Goal: Information Seeking & Learning: Learn about a topic

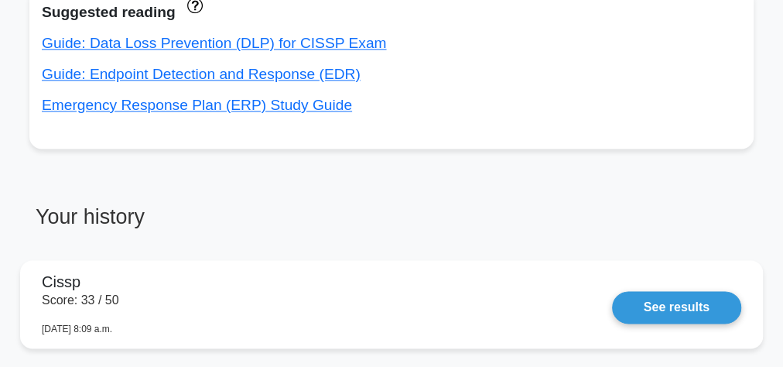
scroll to position [991, 0]
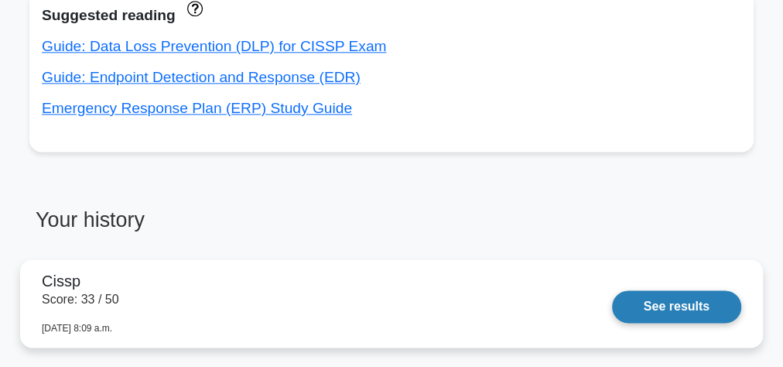
click at [682, 304] on link "See results" at bounding box center [676, 306] width 129 height 33
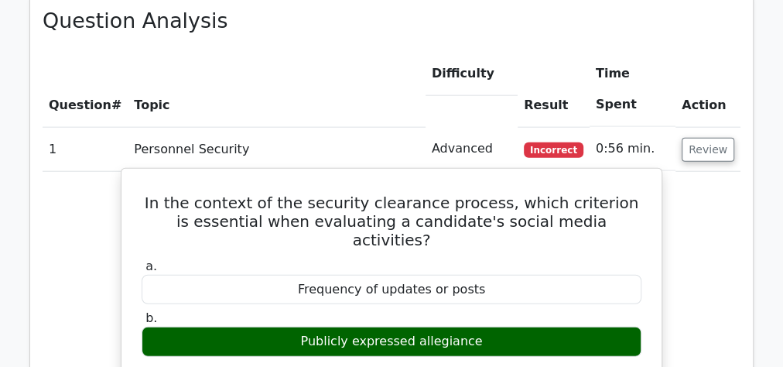
scroll to position [1796, 0]
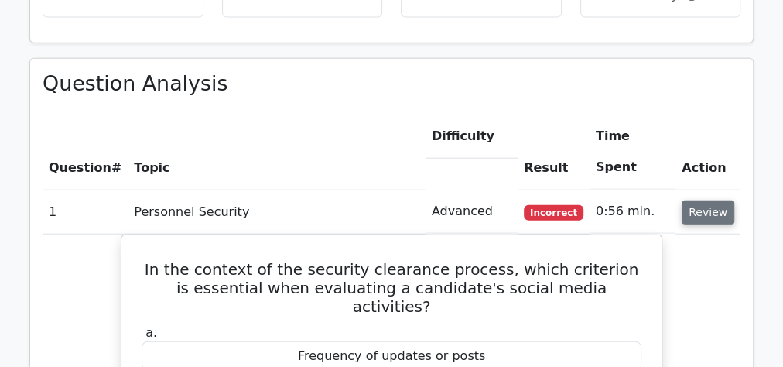
click at [698, 200] on button "Review" at bounding box center [708, 212] width 53 height 24
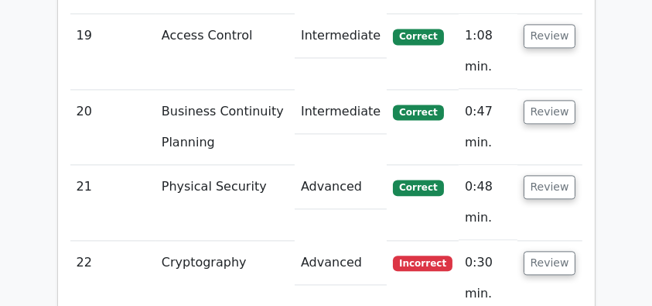
scroll to position [3499, 0]
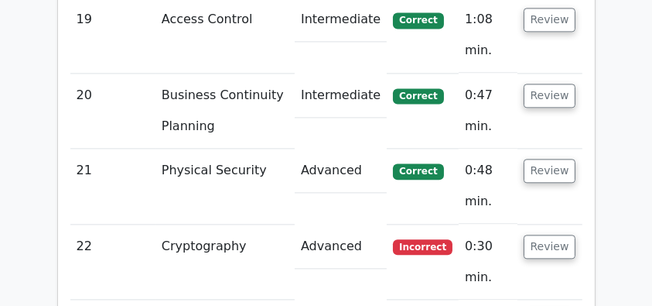
click at [543, 159] on button "Review" at bounding box center [550, 171] width 53 height 24
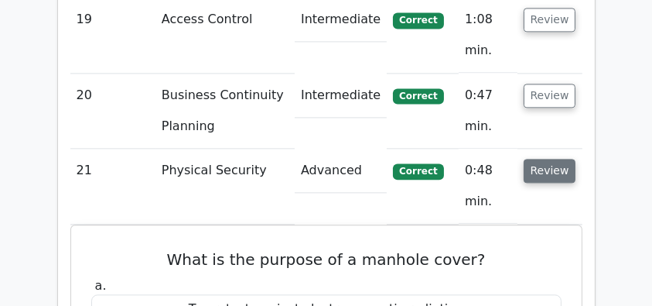
click at [556, 159] on button "Review" at bounding box center [550, 171] width 53 height 24
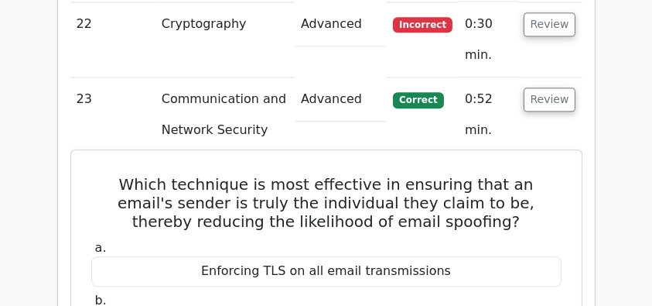
scroll to position [3704, 0]
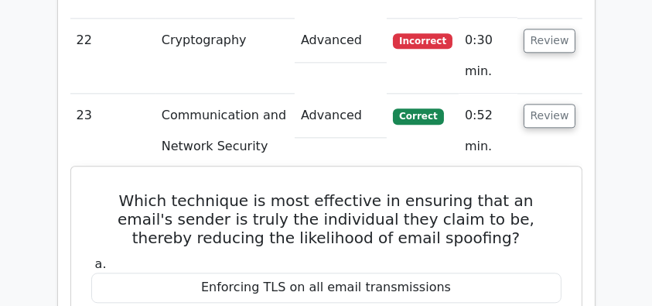
drag, startPoint x: 93, startPoint y: 41, endPoint x: 408, endPoint y: 178, distance: 343.5
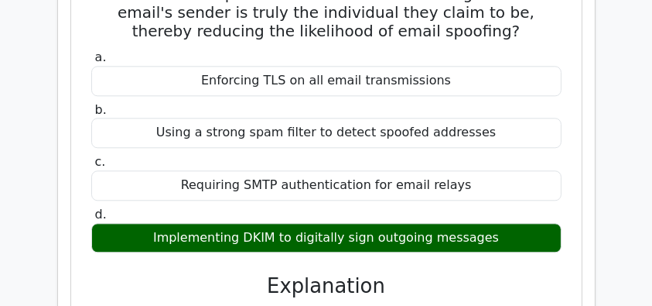
scroll to position [4066, 0]
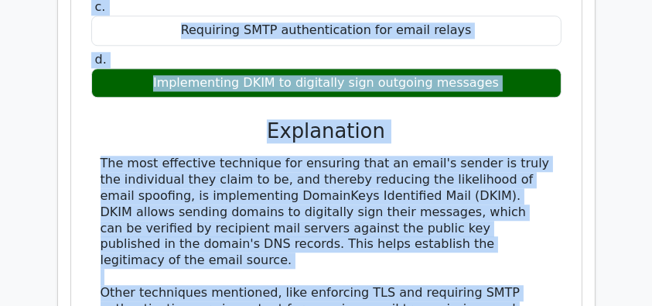
click at [410, 251] on div "The most effective technique for ensuring that an email's sender is truly the i…" at bounding box center [327, 293] width 452 height 274
copy div "Which technique is most effective in ensuring that an email's sender is truly t…"
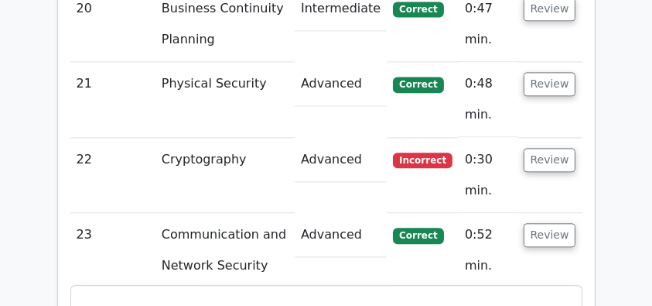
scroll to position [3550, 0]
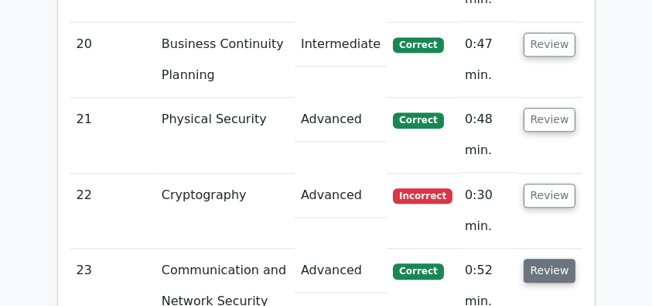
click at [557, 259] on button "Review" at bounding box center [550, 271] width 53 height 24
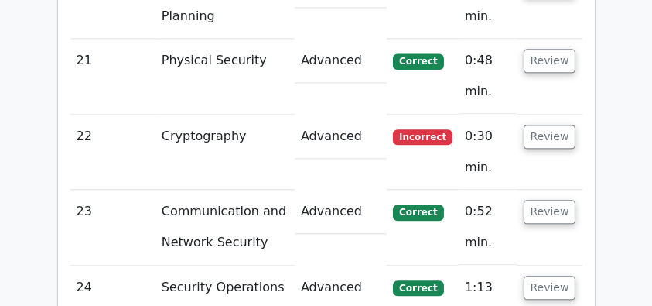
scroll to position [3601, 0]
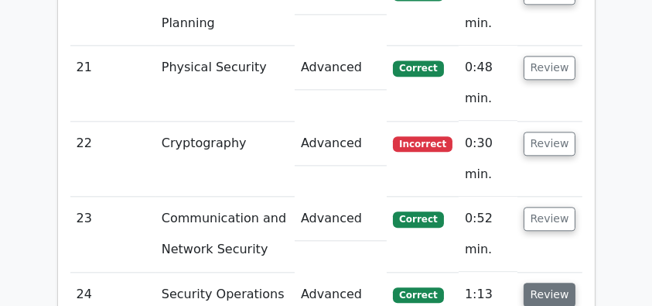
click at [543, 283] on button "Review" at bounding box center [550, 295] width 53 height 24
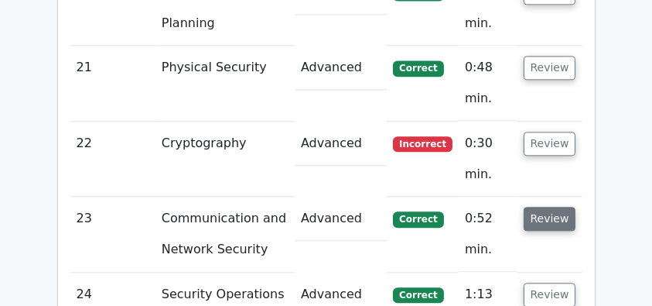
click at [555, 207] on button "Review" at bounding box center [550, 219] width 53 height 24
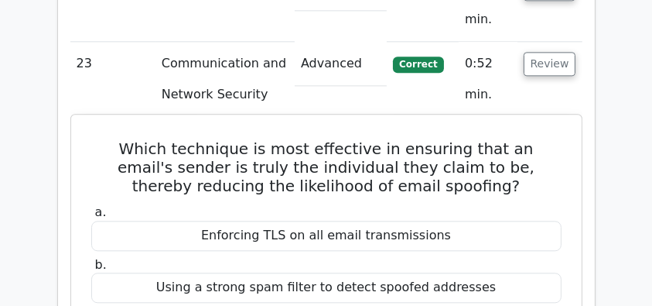
scroll to position [3704, 0]
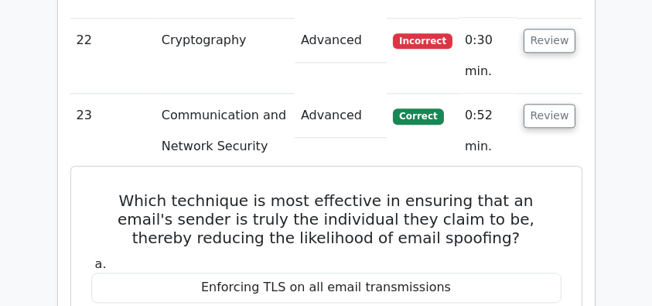
drag, startPoint x: 101, startPoint y: 38, endPoint x: 505, endPoint y: 282, distance: 471.2
copy div "Which technique is most effective in ensuring that an email's sender is truly t…"
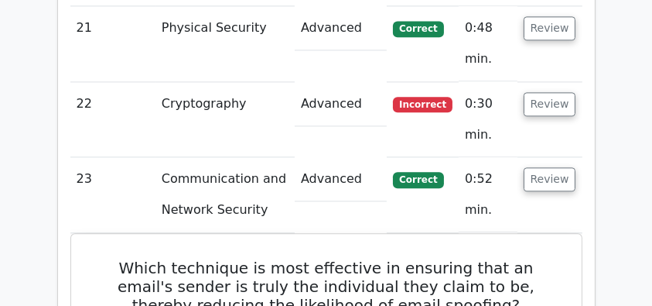
scroll to position [3550, 0]
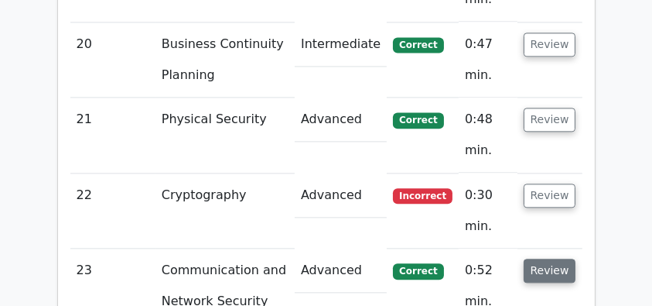
click at [548, 259] on button "Review" at bounding box center [550, 271] width 53 height 24
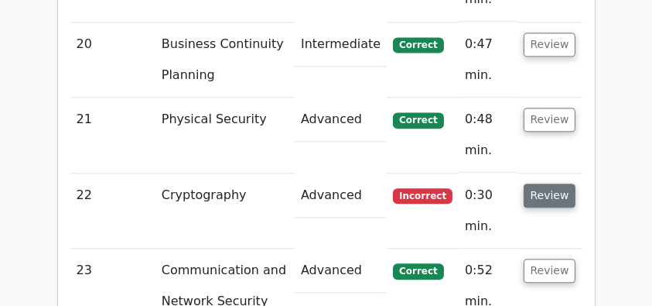
click at [550, 183] on button "Review" at bounding box center [550, 195] width 53 height 24
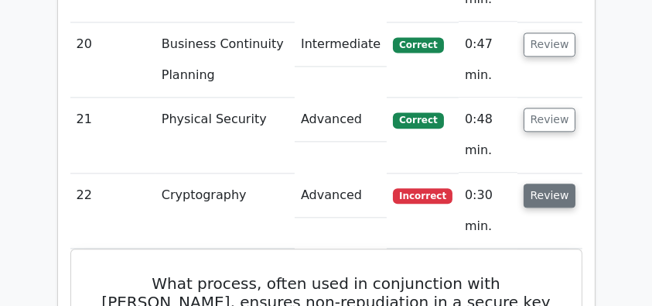
click at [550, 183] on button "Review" at bounding box center [550, 195] width 53 height 24
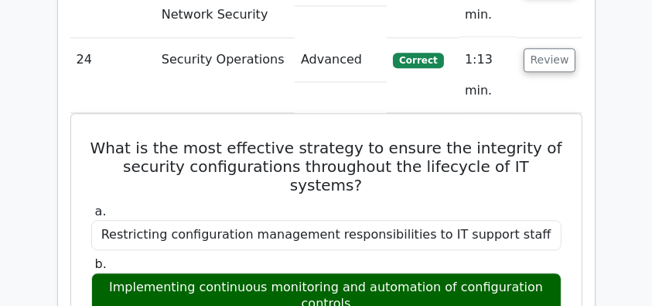
scroll to position [3796, 0]
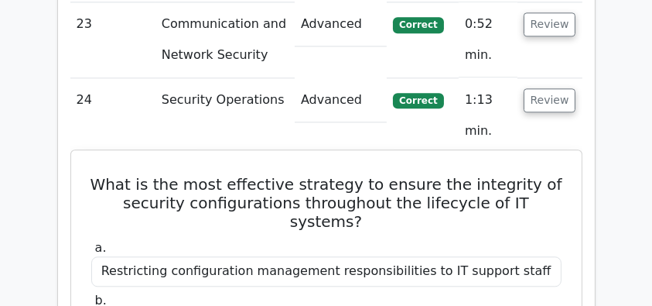
drag, startPoint x: 102, startPoint y: 28, endPoint x: 539, endPoint y: 167, distance: 458.2
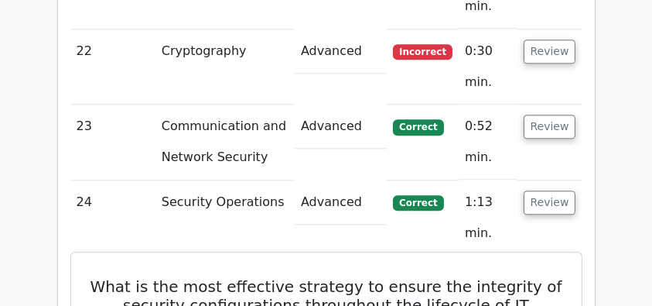
scroll to position [3693, 0]
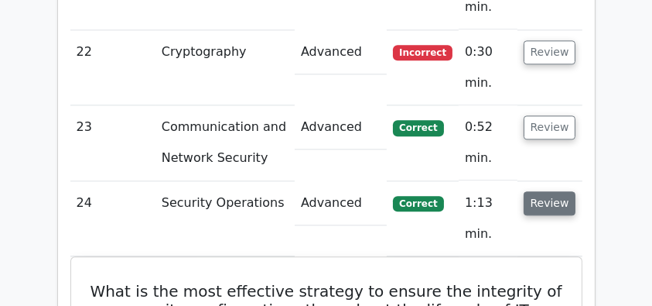
click at [540, 191] on button "Review" at bounding box center [550, 203] width 53 height 24
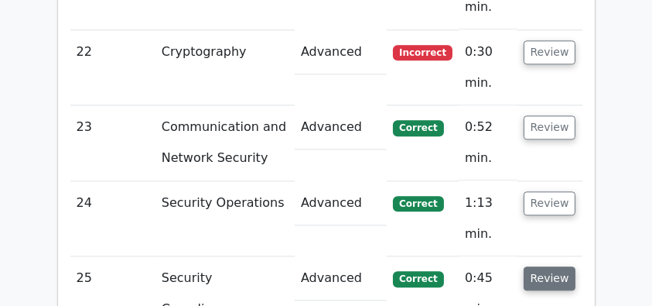
click at [546, 266] on button "Review" at bounding box center [550, 278] width 53 height 24
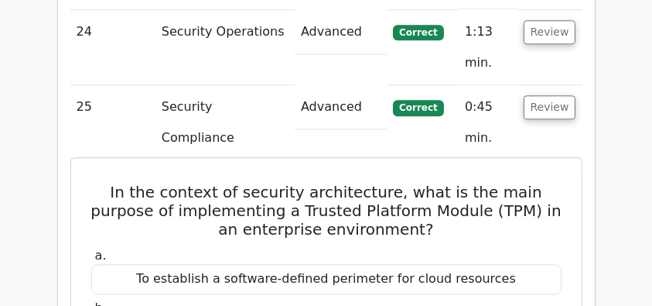
scroll to position [3848, 0]
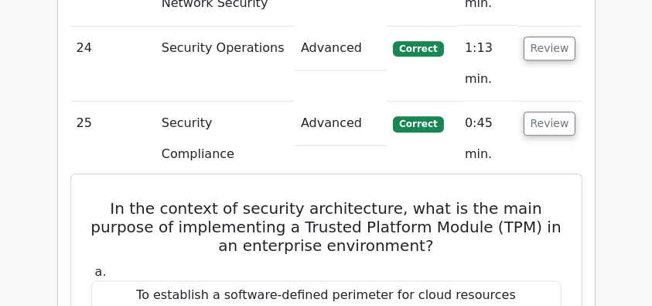
drag, startPoint x: 82, startPoint y: 49, endPoint x: 468, endPoint y: 293, distance: 456.7
copy div "In the context of security architecture, what is the main purpose of implementi…"
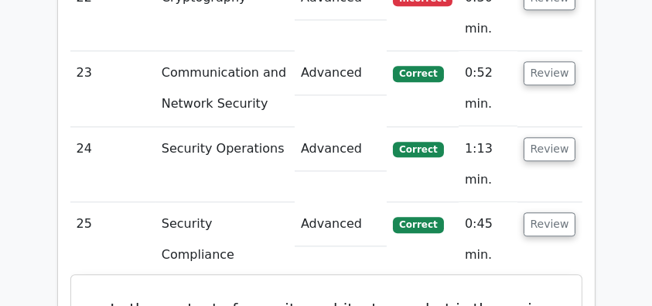
scroll to position [3745, 0]
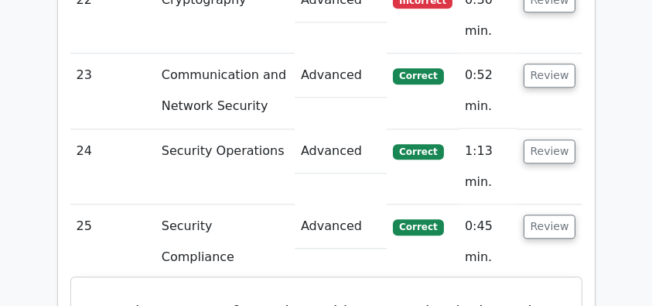
drag, startPoint x: 259, startPoint y: 173, endPoint x: 492, endPoint y: 173, distance: 233.0
copy h5 "Trusted Platform Module (TPM)"
click at [556, 214] on button "Review" at bounding box center [550, 226] width 53 height 24
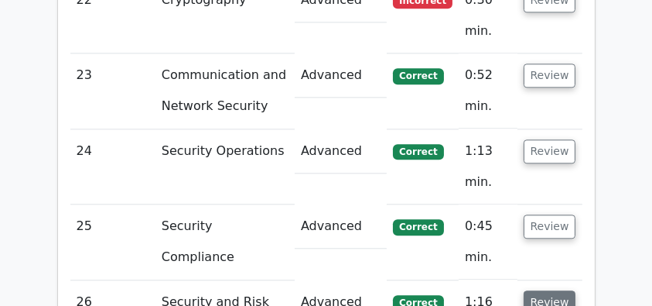
click at [550, 290] on button "Review" at bounding box center [550, 302] width 53 height 24
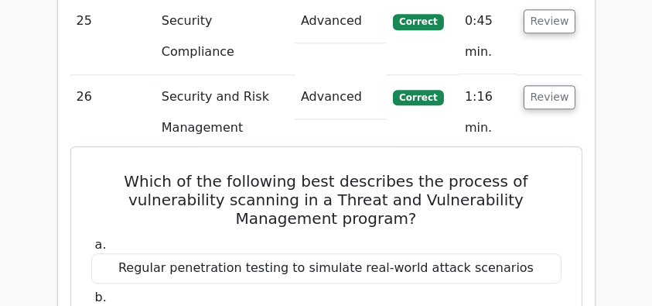
scroll to position [3951, 0]
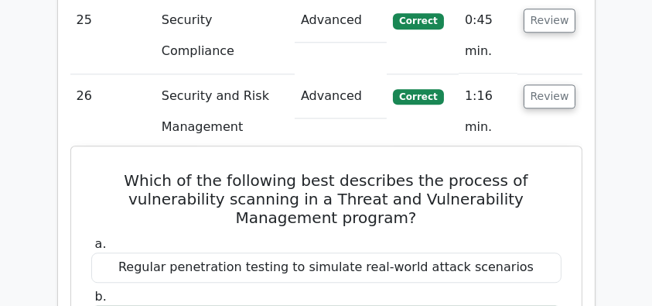
drag, startPoint x: 124, startPoint y: 14, endPoint x: 557, endPoint y: 283, distance: 509.3
copy div "Which of the following best describes the process of vulnerability scanning in …"
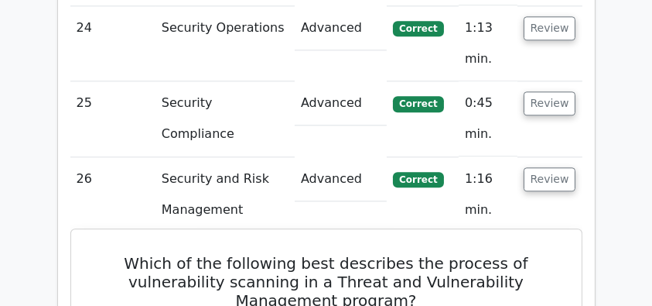
scroll to position [3745, 0]
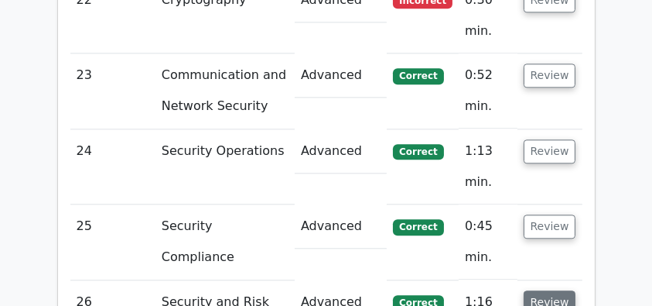
click at [544, 290] on button "Review" at bounding box center [550, 302] width 53 height 24
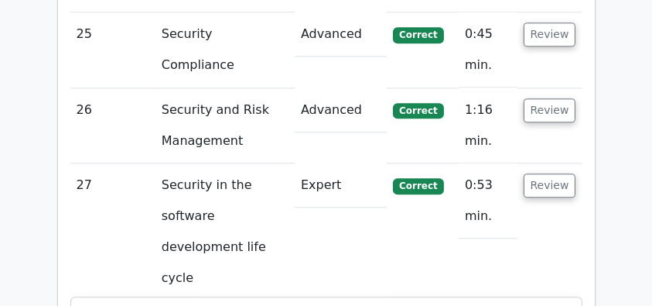
scroll to position [3951, 0]
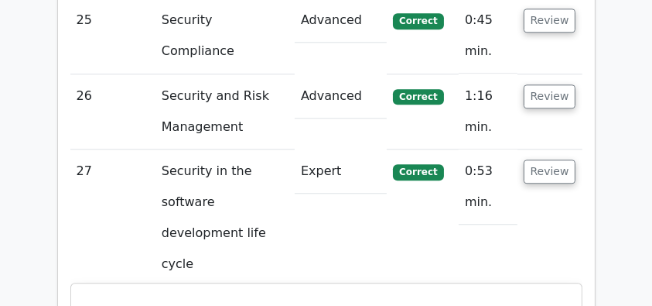
drag, startPoint x: 121, startPoint y: 92, endPoint x: 545, endPoint y: 150, distance: 428.1
click at [561, 159] on button "Review" at bounding box center [550, 171] width 53 height 24
click at [549, 296] on button "Review" at bounding box center [550, 308] width 53 height 24
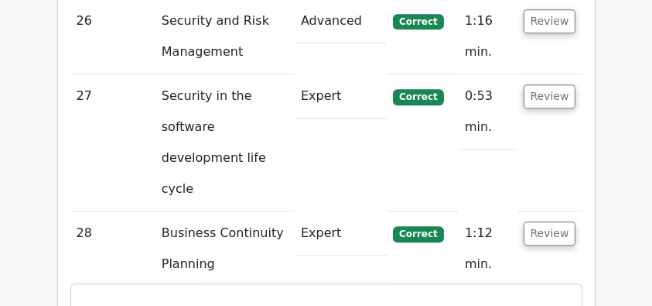
scroll to position [4054, 0]
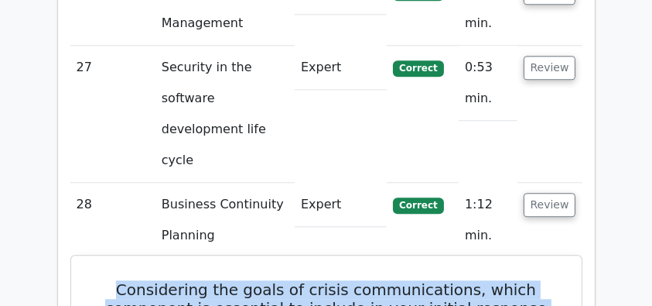
drag, startPoint x: 109, startPoint y: 70, endPoint x: 554, endPoint y: 108, distance: 446.7
click at [554, 280] on h5 "Considering the goals of crisis communications, which component is essential to…" at bounding box center [327, 308] width 474 height 56
click at [187, 280] on h5 "Considering the goals of crisis communications, which component is essential to…" at bounding box center [327, 308] width 474 height 56
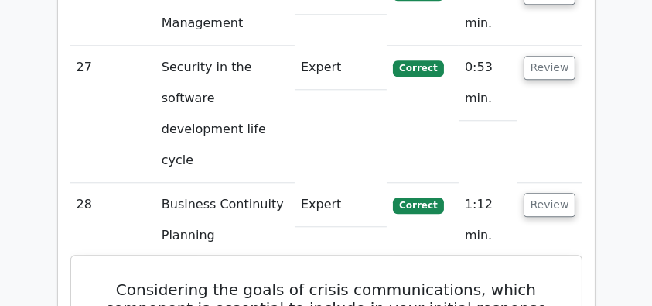
drag, startPoint x: 122, startPoint y: 72, endPoint x: 529, endPoint y: 263, distance: 450.5
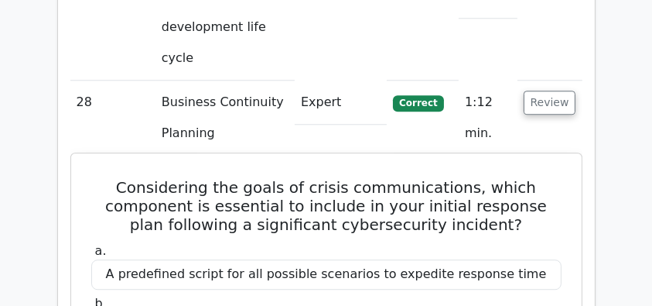
scroll to position [4157, 0]
copy div "Considering the goals of crisis communications, which component is essential to…"
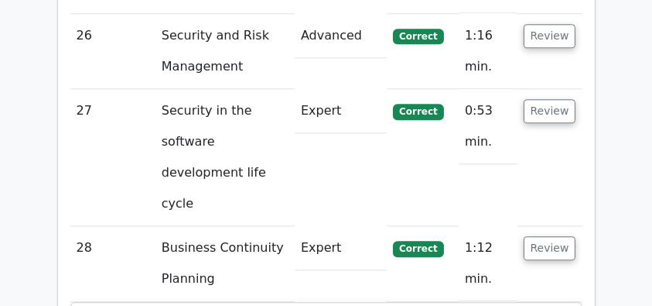
scroll to position [3951, 0]
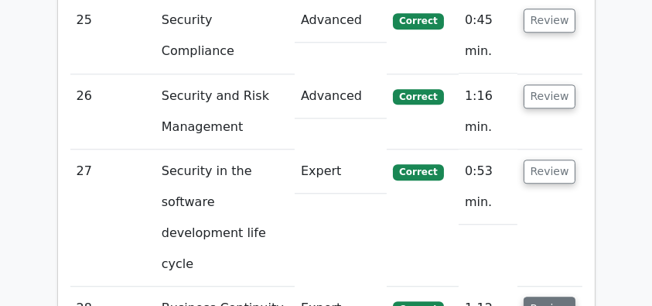
click at [553, 296] on button "Review" at bounding box center [550, 308] width 53 height 24
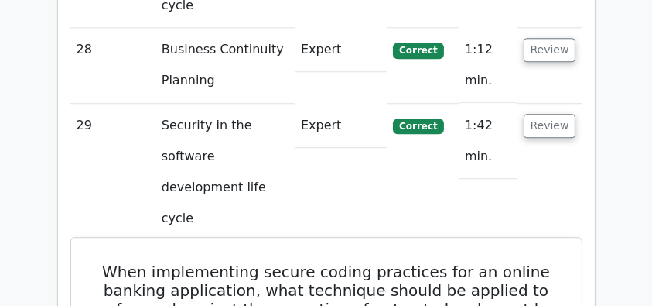
scroll to position [4157, 0]
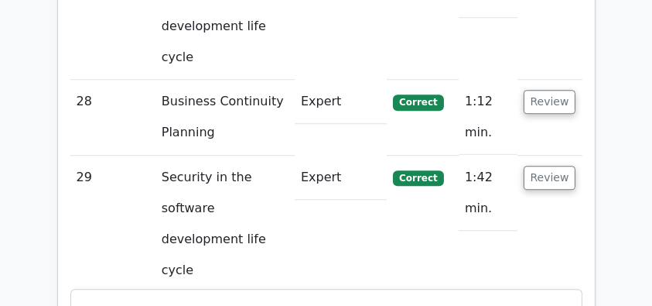
drag, startPoint x: 108, startPoint y: 39, endPoint x: 539, endPoint y: 92, distance: 434.4
drag, startPoint x: 395, startPoint y: 104, endPoint x: 104, endPoint y: 45, distance: 296.3
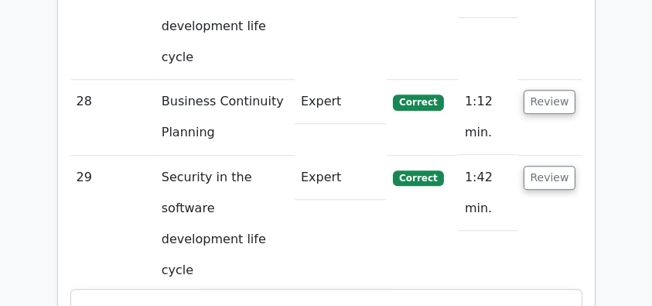
drag, startPoint x: 111, startPoint y: 40, endPoint x: 413, endPoint y: 182, distance: 333.4
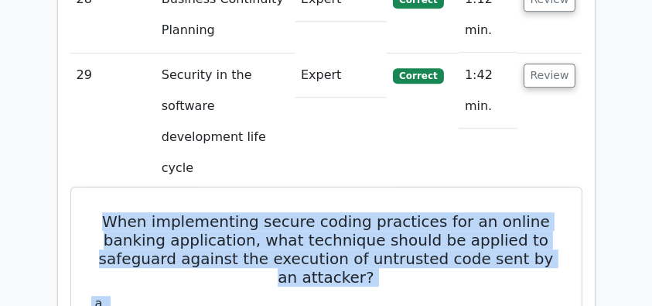
scroll to position [4260, 0]
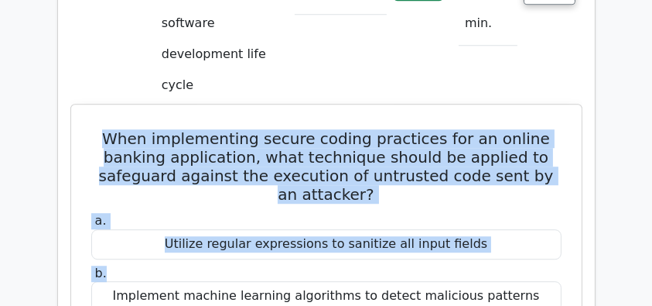
scroll to position [4364, 0]
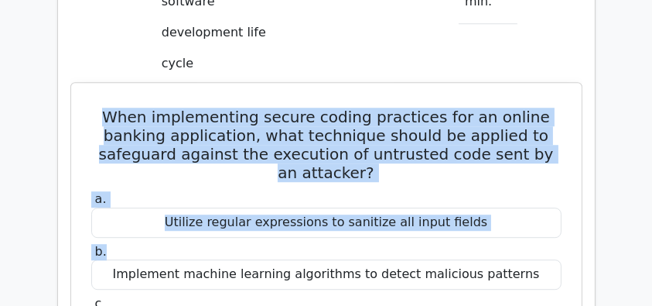
copy div "When implementing secure coding practices for an online banking application, wh…"
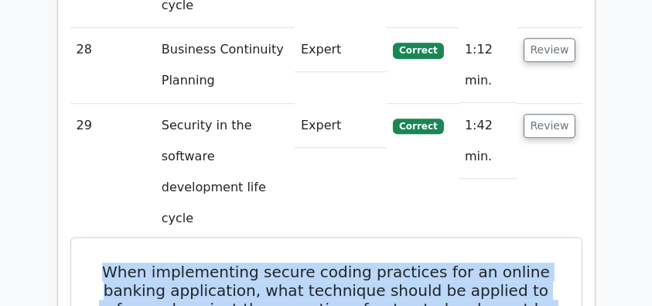
scroll to position [4105, 0]
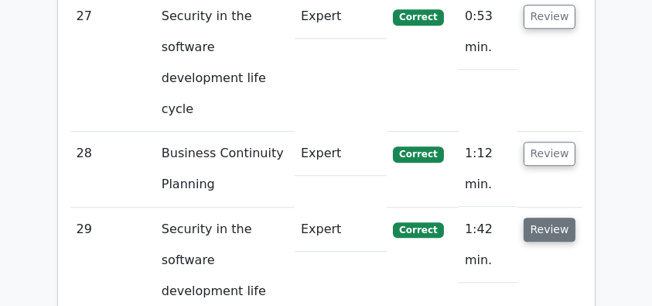
click at [543, 217] on button "Review" at bounding box center [550, 229] width 53 height 24
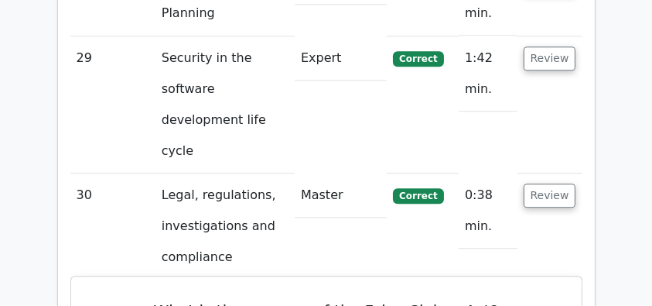
scroll to position [4260, 0]
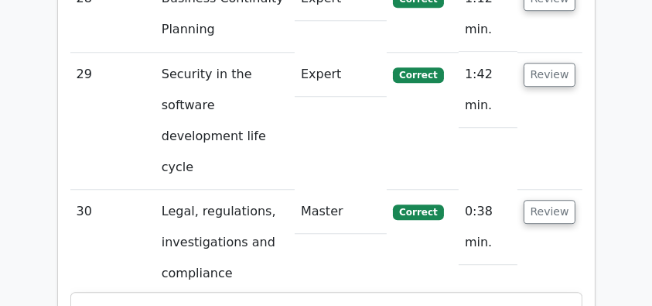
drag, startPoint x: 247, startPoint y: 85, endPoint x: 456, endPoint y: 168, distance: 224.8
copy div "What is the purpose of the False Claims Act? a. To limit the liability of gover…"
